Goal: Transaction & Acquisition: Purchase product/service

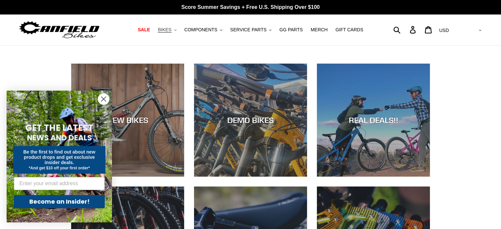
click at [179, 30] on button "BIKES .cls-1{fill:#231f20}" at bounding box center [166, 29] width 25 height 9
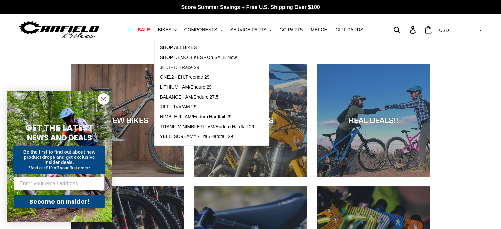
click at [179, 67] on span "JEDI - DH Race 29" at bounding box center [179, 68] width 39 height 6
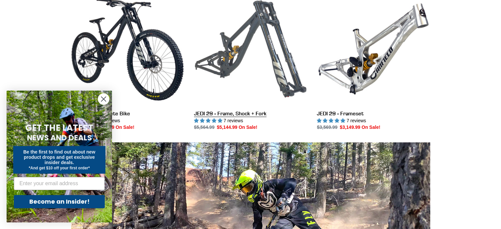
scroll to position [197, 0]
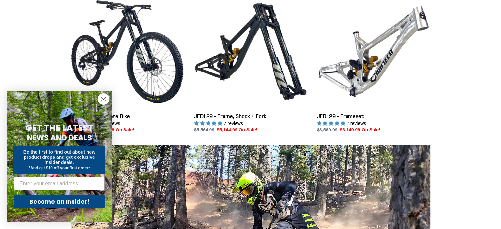
click at [104, 103] on circle "Close dialog" at bounding box center [103, 98] width 11 height 11
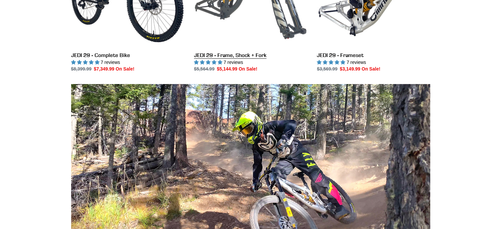
scroll to position [230, 0]
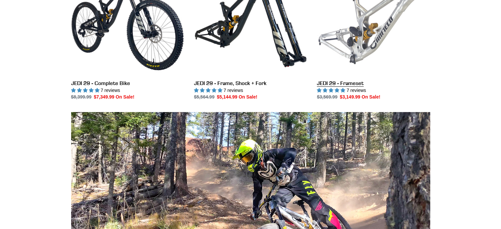
click at [365, 51] on link "JEDI 29 - Frameset" at bounding box center [373, 31] width 113 height 139
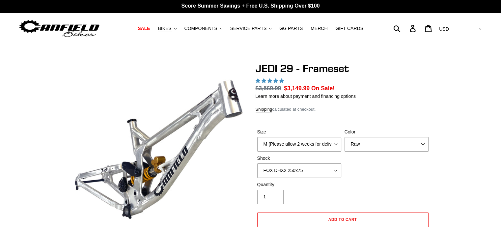
scroll to position [33, 0]
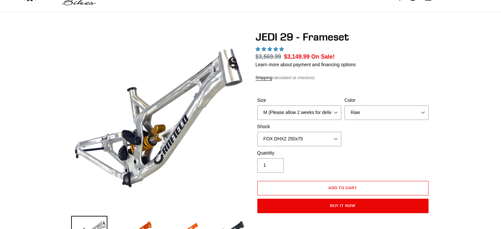
select select "highest-rating"
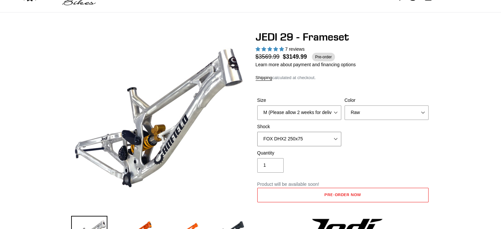
click at [288, 140] on select "No Shock FOX DHX2 250x75 RockShox Vivid Ultimate DH 250x75 EXT e-Storia LOX V3" at bounding box center [299, 139] width 84 height 14
select select "No Shock"
click at [257, 132] on select "No Shock FOX DHX2 250x75 RockShox Vivid Ultimate DH 250x75 EXT e-Storia LOX V3" at bounding box center [299, 139] width 84 height 14
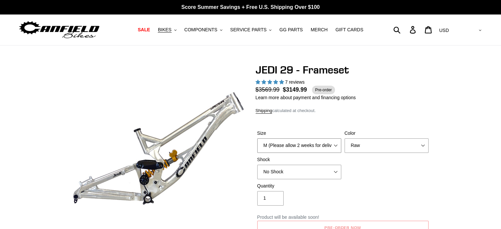
click at [278, 146] on select "M (Please allow 2 weeks for delivery) L (Please allow 2 weeks for delivery) XL" at bounding box center [299, 145] width 84 height 14
select select "XL"
click at [257, 138] on select "M (Please allow 2 weeks for delivery) L (Please allow 2 weeks for delivery) XL" at bounding box center [299, 145] width 84 height 14
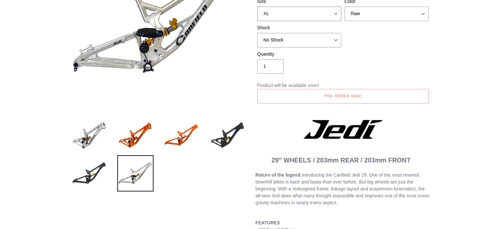
scroll to position [99, 0]
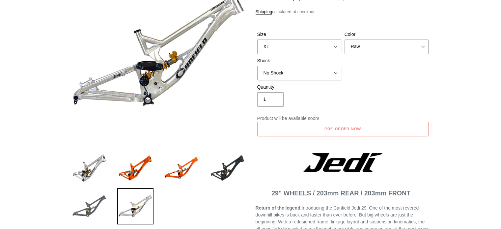
click at [101, 204] on img at bounding box center [89, 206] width 36 height 36
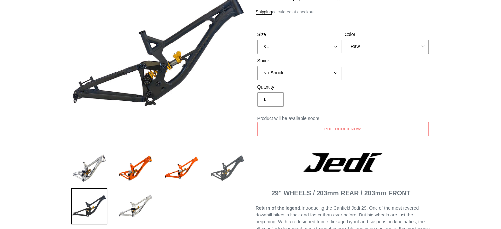
click at [225, 168] on img at bounding box center [227, 168] width 36 height 36
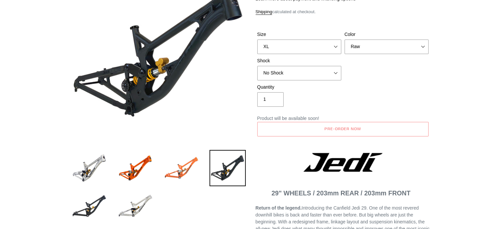
click at [183, 162] on img at bounding box center [181, 168] width 36 height 36
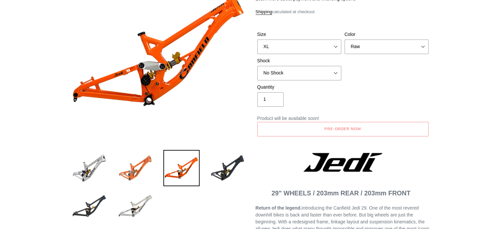
click at [138, 162] on img at bounding box center [135, 168] width 36 height 36
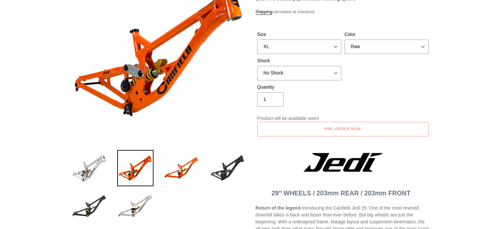
click at [82, 159] on img at bounding box center [89, 168] width 36 height 36
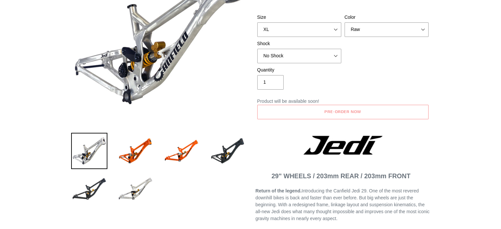
scroll to position [132, 0]
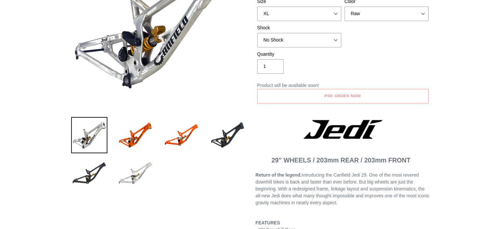
click at [131, 175] on img at bounding box center [135, 173] width 36 height 36
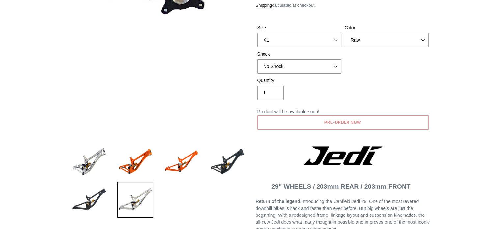
scroll to position [66, 0]
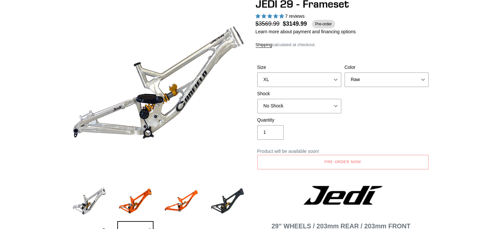
click at [378, 71] on div "Color Orange Raw Stealth Black" at bounding box center [386, 75] width 87 height 23
click at [375, 76] on select "Orange Raw Stealth Black" at bounding box center [386, 79] width 84 height 14
